Goal: Transaction & Acquisition: Purchase product/service

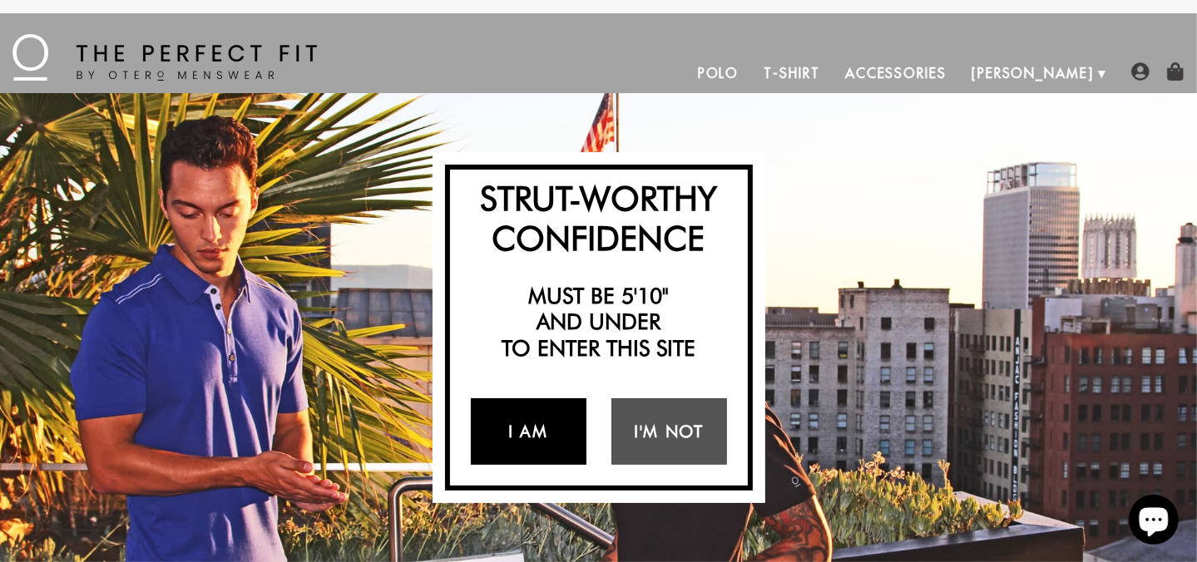
click at [551, 424] on link "I Am" at bounding box center [529, 432] width 116 height 67
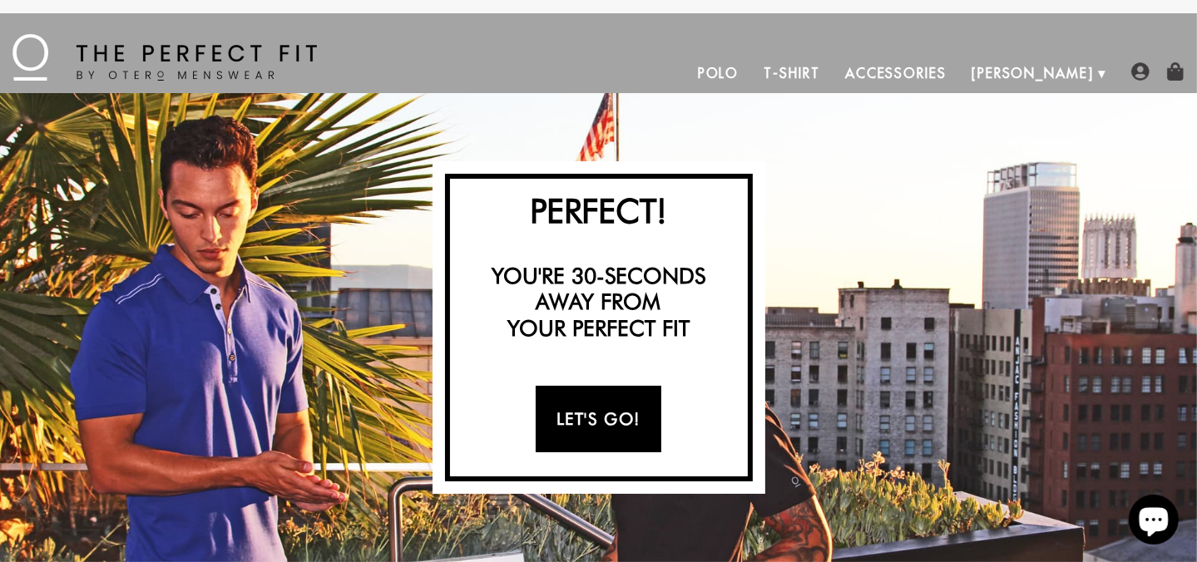
click at [602, 399] on link "Let's Go!" at bounding box center [599, 419] width 126 height 67
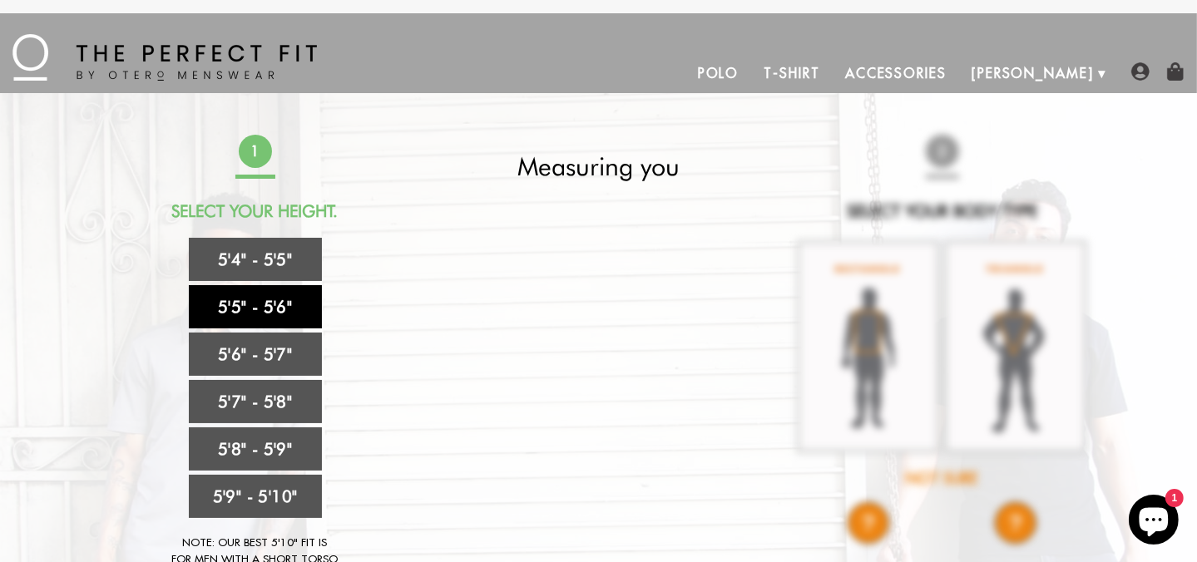
click at [264, 310] on link "5'5" - 5'6"" at bounding box center [255, 306] width 133 height 43
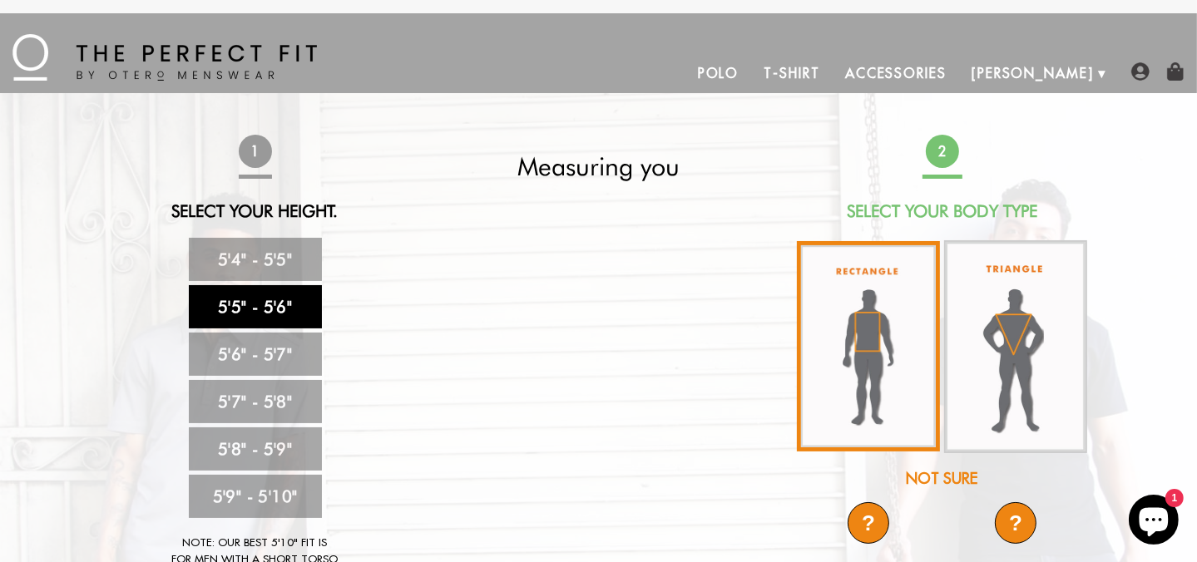
click at [871, 332] on img at bounding box center [868, 346] width 143 height 211
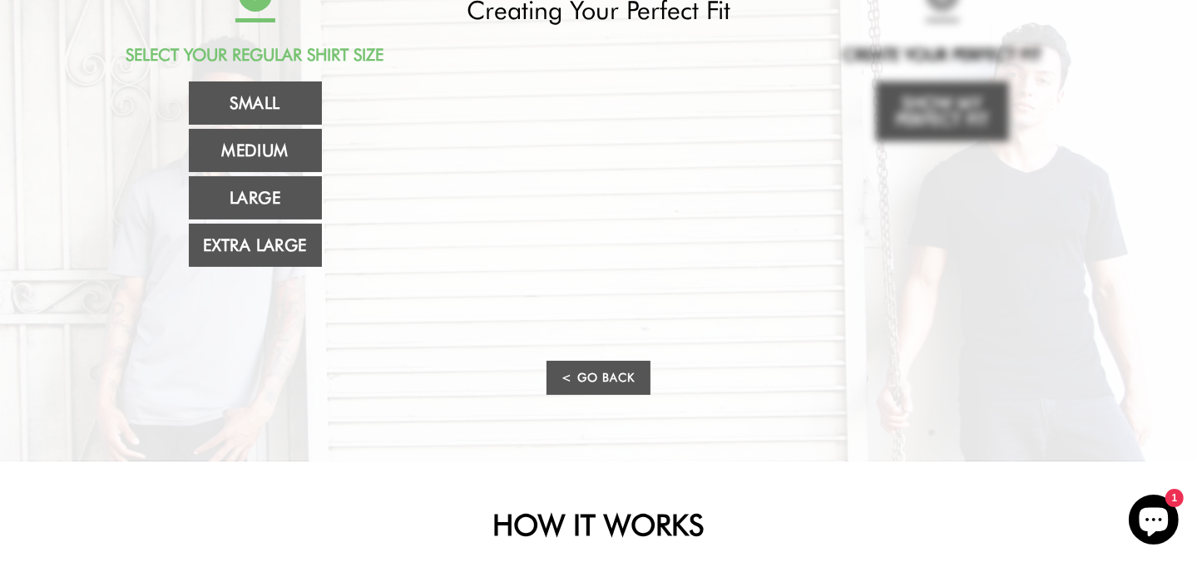
scroll to position [166, 0]
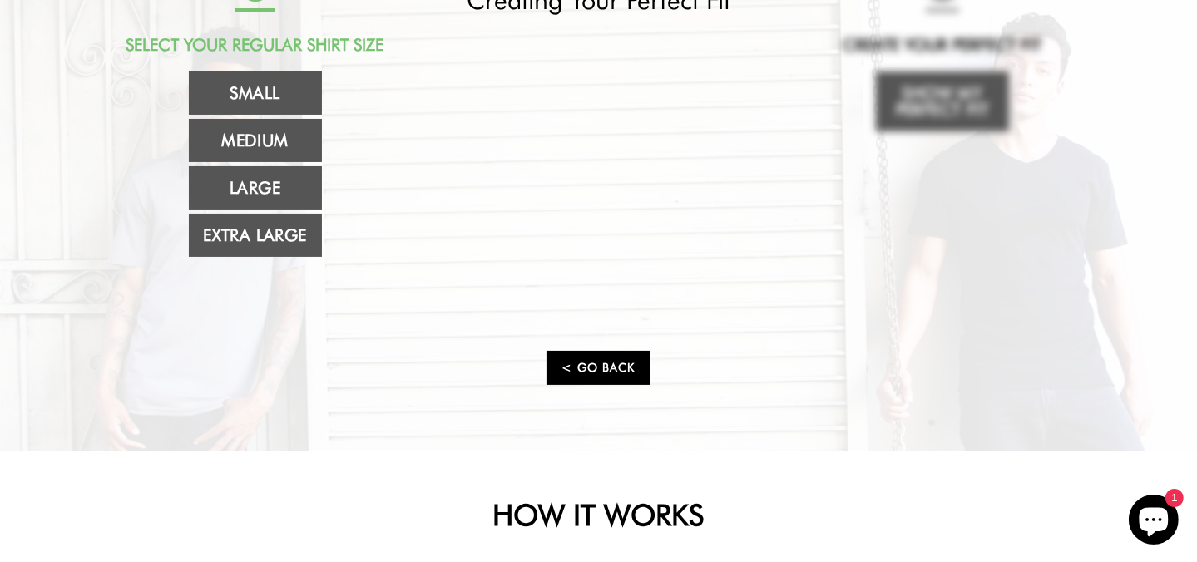
click at [608, 362] on link "< Go Back" at bounding box center [598, 368] width 103 height 34
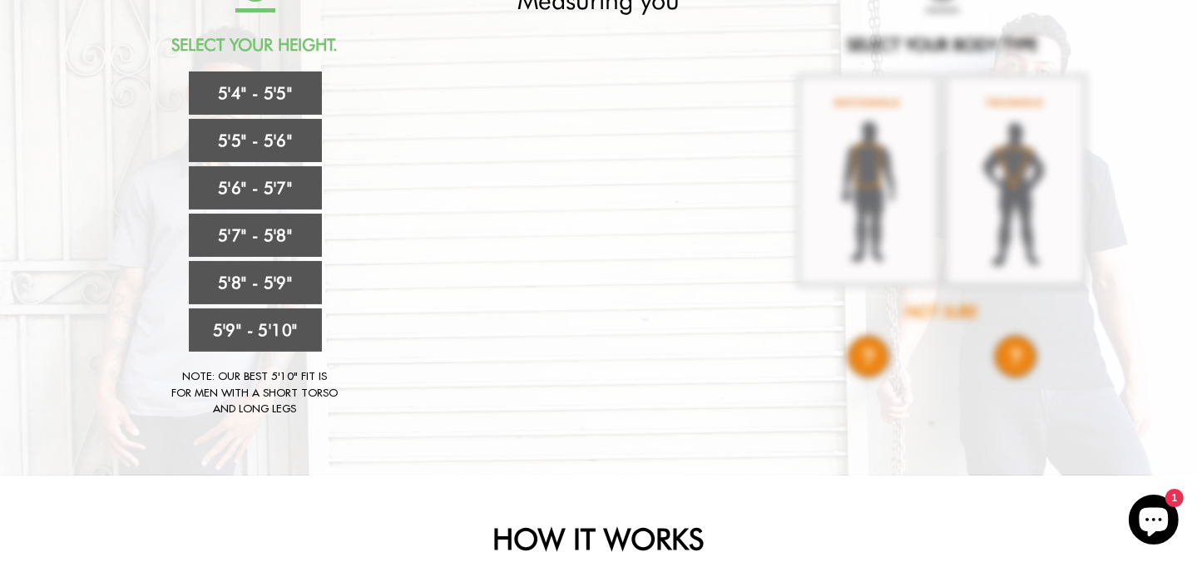
click at [1127, 223] on div "Strut-Worthy Confidence Must be 5'10" and under to enter this site I Am I'm Not…" at bounding box center [598, 201] width 1197 height 549
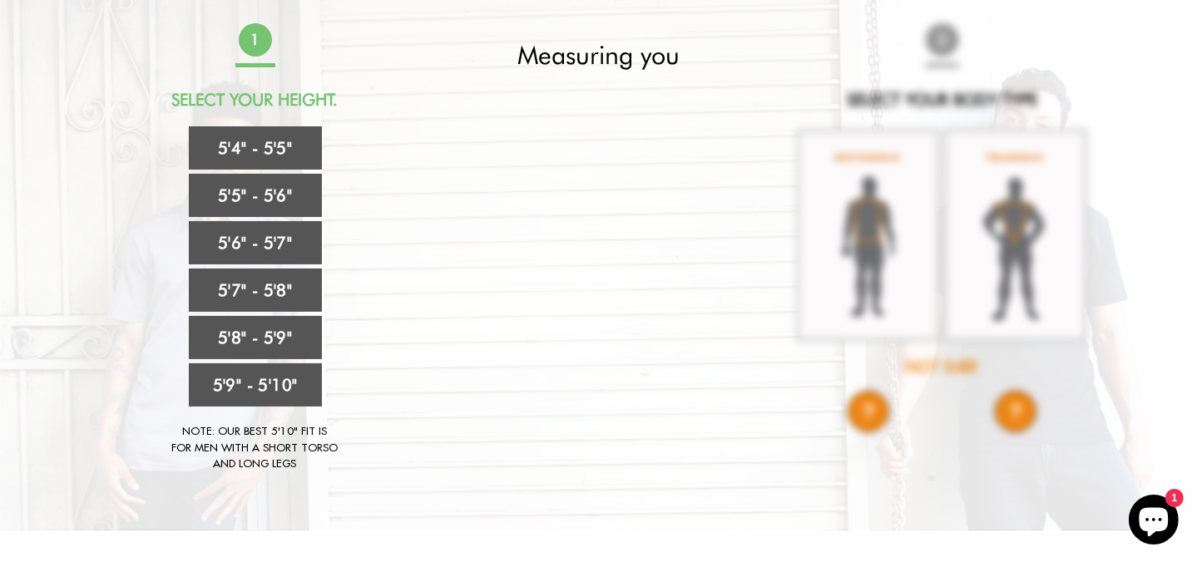
scroll to position [83, 0]
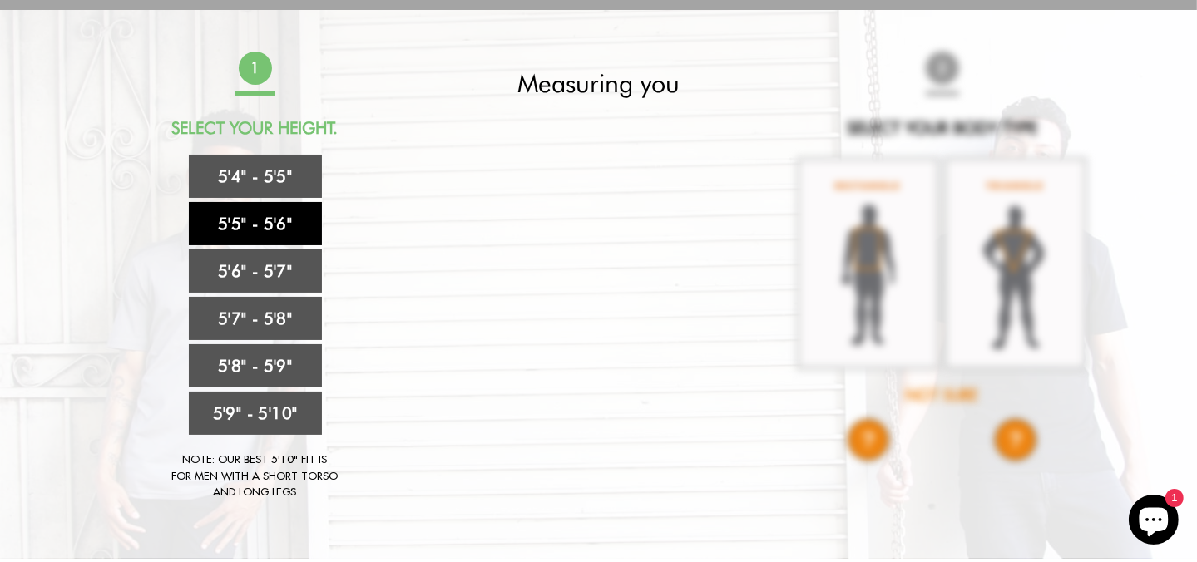
click at [256, 234] on link "5'5" - 5'6"" at bounding box center [255, 223] width 133 height 43
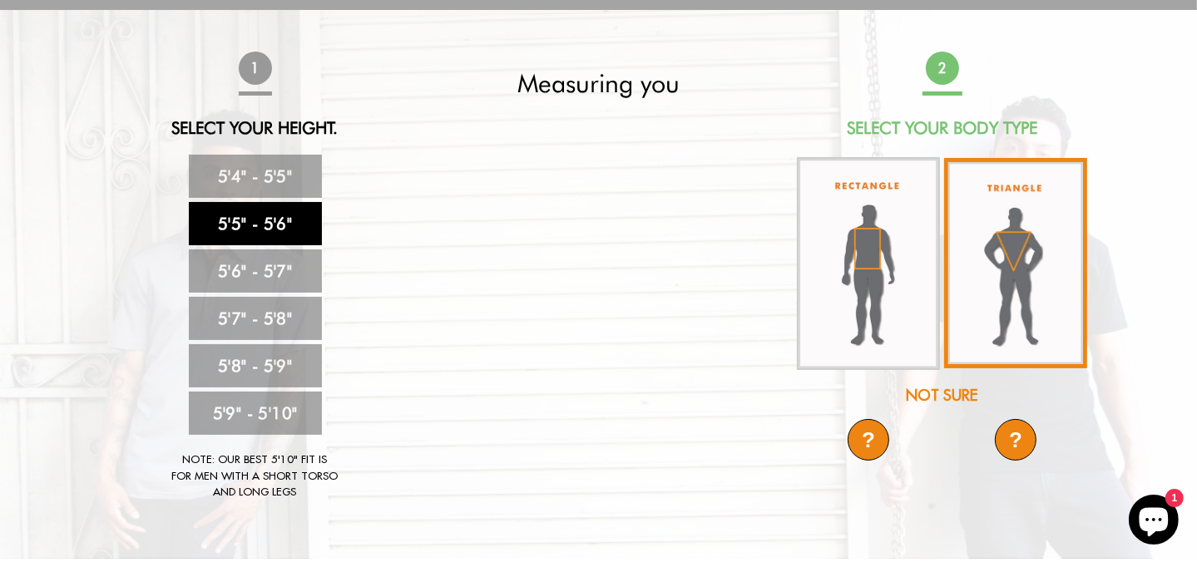
click at [1015, 255] on img at bounding box center [1015, 263] width 143 height 211
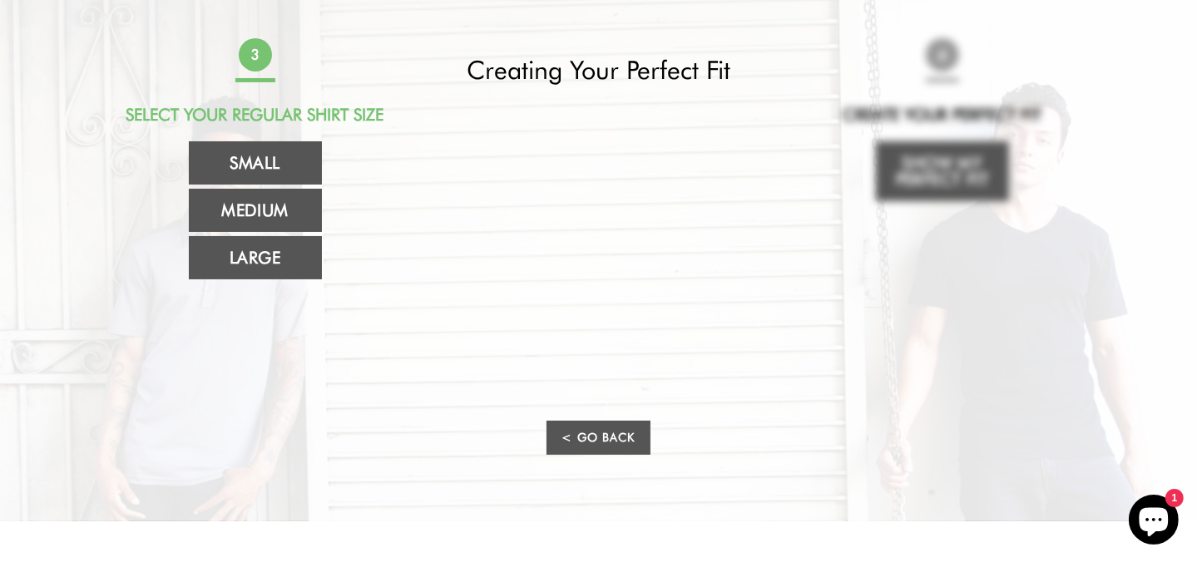
scroll to position [0, 0]
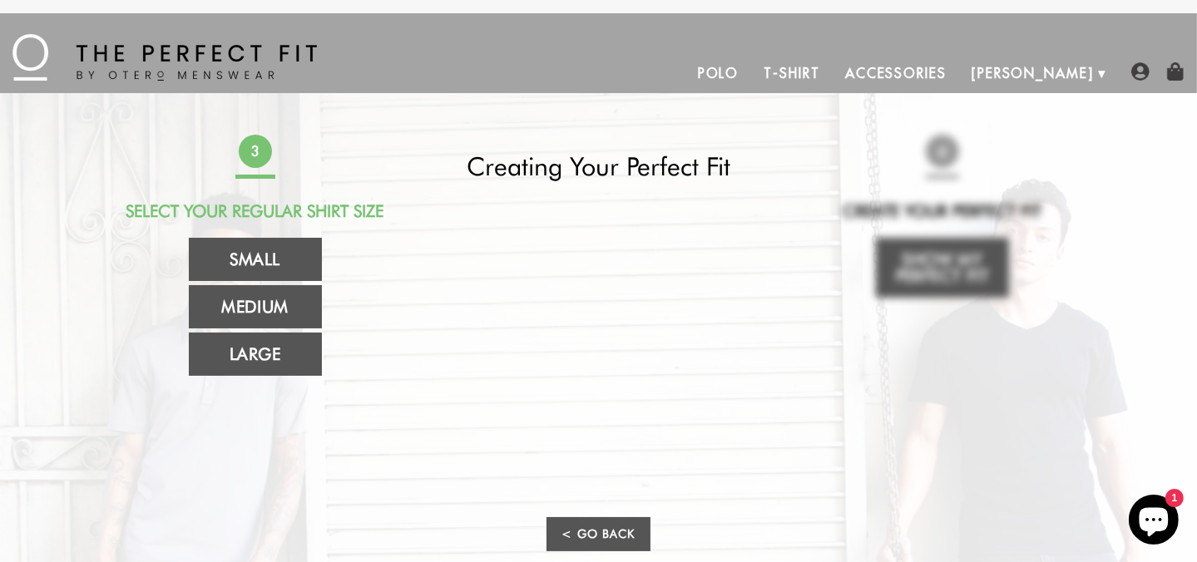
click at [752, 69] on link "Polo" at bounding box center [719, 73] width 67 height 40
